Goal: Find specific page/section: Find specific page/section

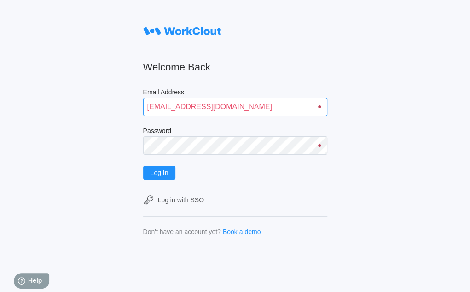
type input "[EMAIL_ADDRESS][DOMAIN_NAME]"
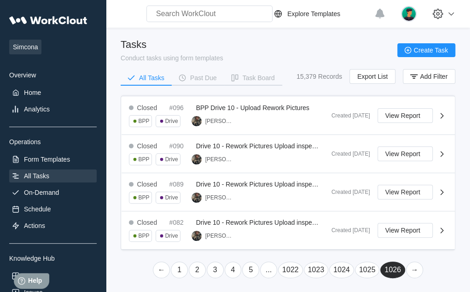
click at [162, 267] on link "←" at bounding box center [161, 269] width 17 height 17
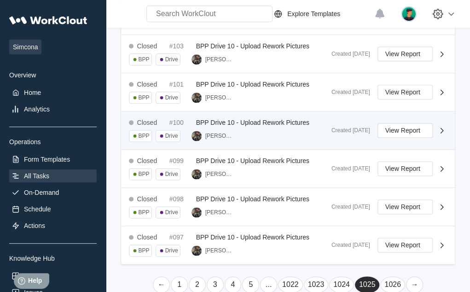
scroll to position [414, 0]
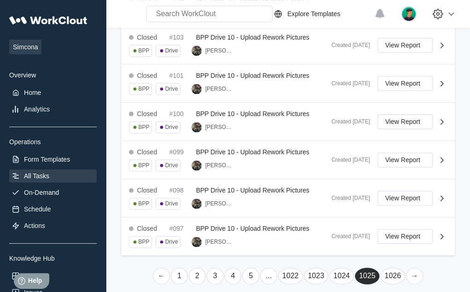
click at [162, 268] on link "←" at bounding box center [161, 275] width 17 height 17
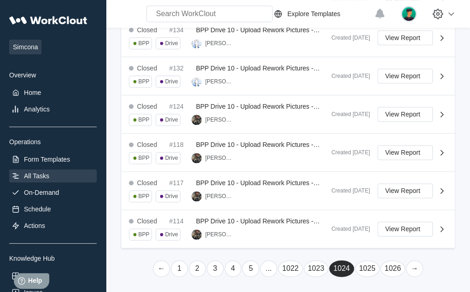
scroll to position [406, 0]
